Goal: Transaction & Acquisition: Obtain resource

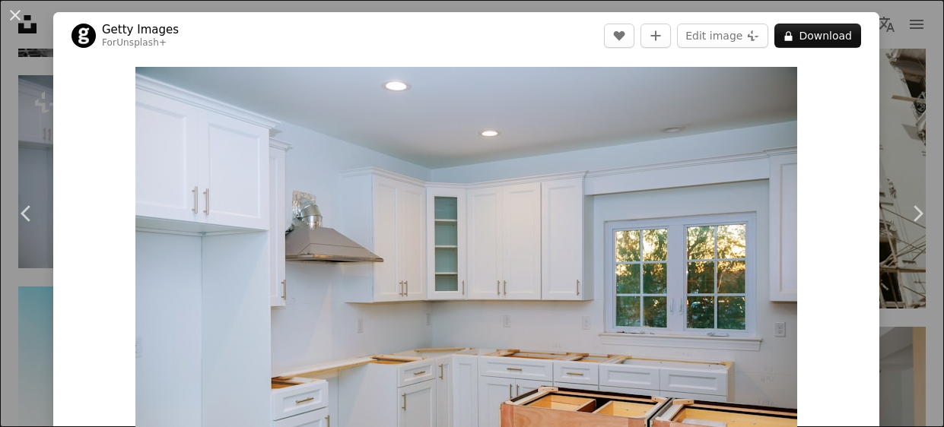
scroll to position [97, 0]
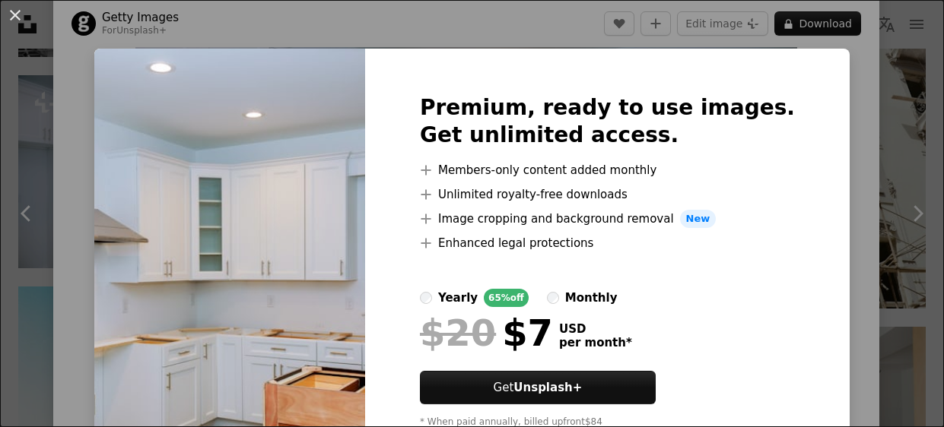
click at [523, 30] on div "An X shape Premium, ready to use images. Get unlimited access. A plus sign Memb…" at bounding box center [472, 213] width 944 height 427
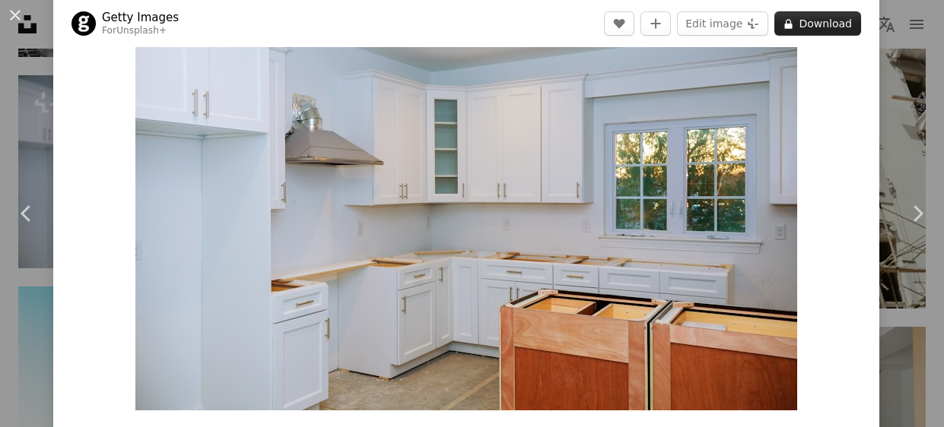
click at [839, 20] on button "A lock Download" at bounding box center [817, 23] width 87 height 24
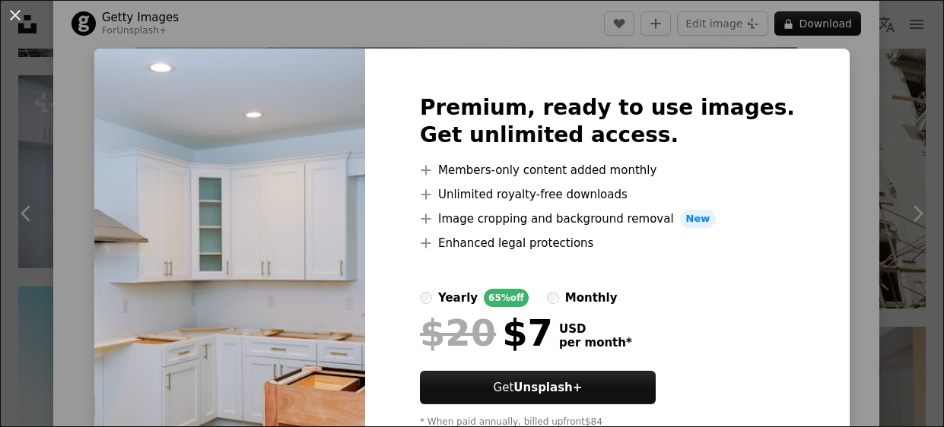
click at [542, 31] on div "An X shape Premium, ready to use images. Get unlimited access. A plus sign Memb…" at bounding box center [472, 213] width 944 height 427
